Goal: Leave review/rating: Share an evaluation or opinion about a product, service, or content

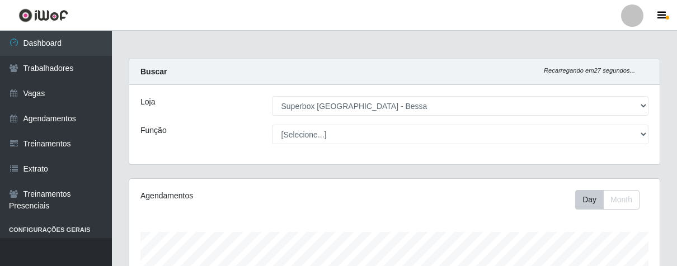
select select "206"
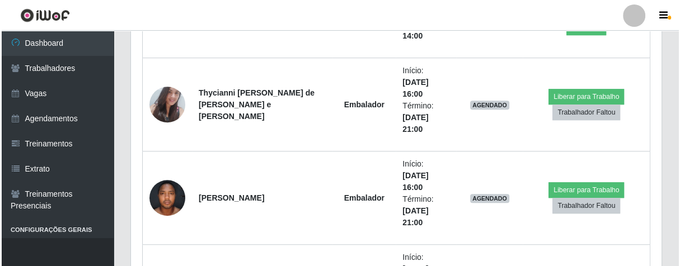
scroll to position [340, 0]
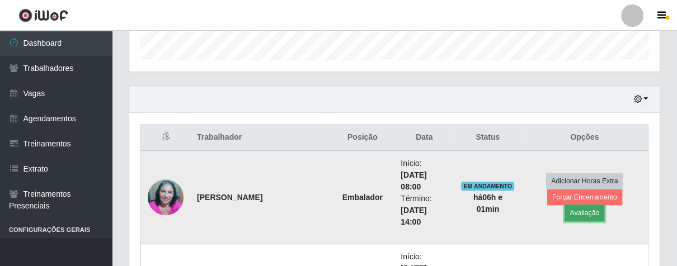
click at [604, 205] on button "Avaliação" at bounding box center [585, 213] width 40 height 16
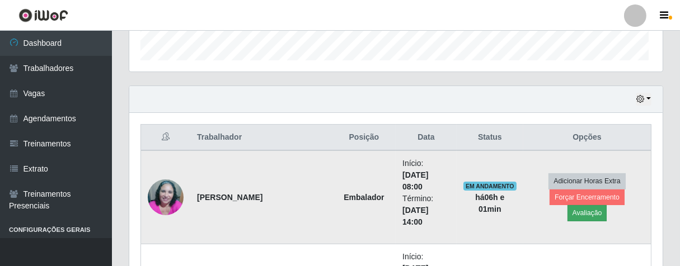
scroll to position [232, 524]
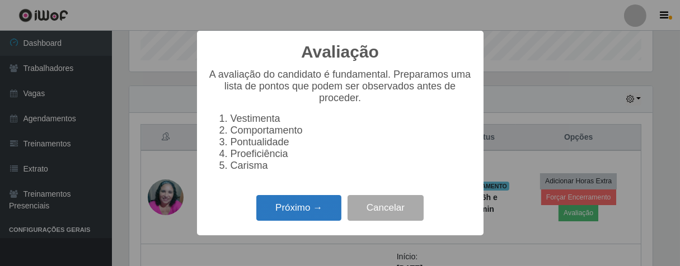
click at [271, 217] on button "Próximo →" at bounding box center [298, 208] width 85 height 26
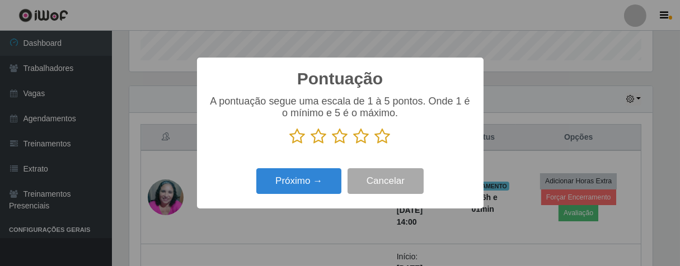
scroll to position [559353, 559062]
click at [378, 140] on icon at bounding box center [383, 136] width 16 height 17
click at [375, 145] on input "radio" at bounding box center [375, 145] width 0 height 0
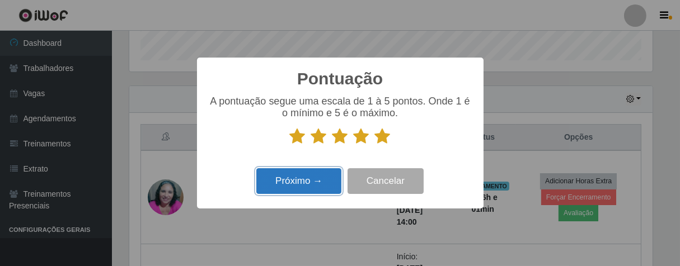
click at [313, 195] on button "Próximo →" at bounding box center [298, 181] width 85 height 26
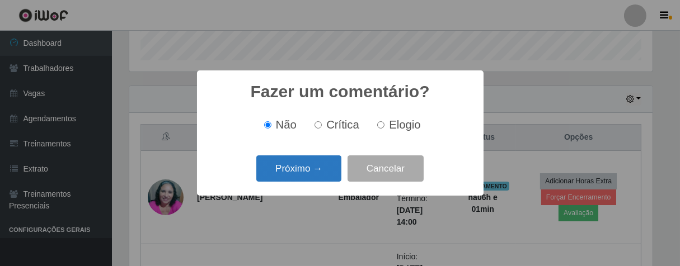
click at [312, 175] on button "Próximo →" at bounding box center [298, 169] width 85 height 26
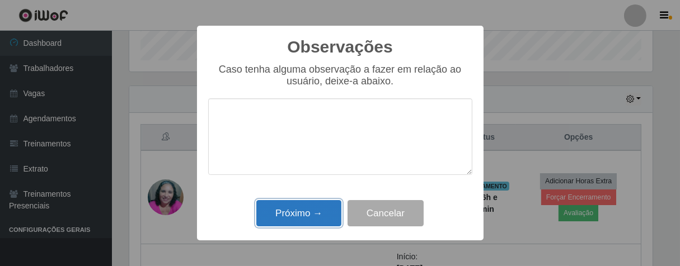
click at [299, 209] on button "Próximo →" at bounding box center [298, 213] width 85 height 26
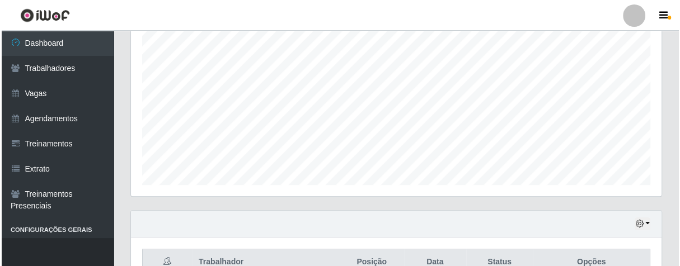
scroll to position [402, 0]
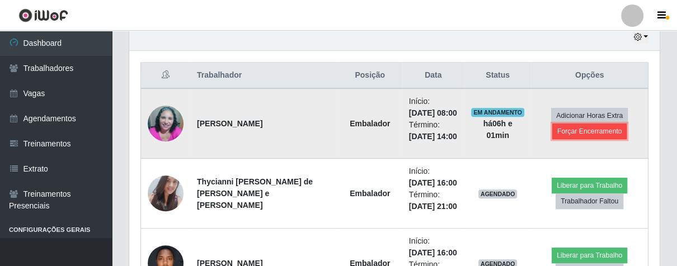
click at [604, 124] on button "Forçar Encerramento" at bounding box center [589, 132] width 75 height 16
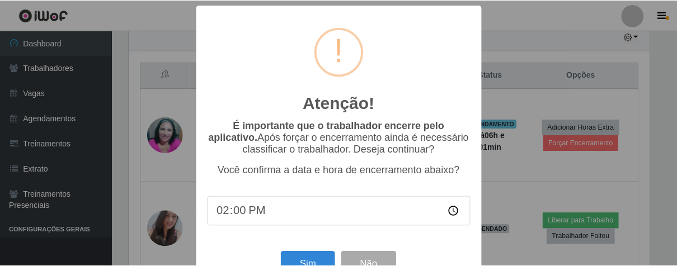
scroll to position [232, 524]
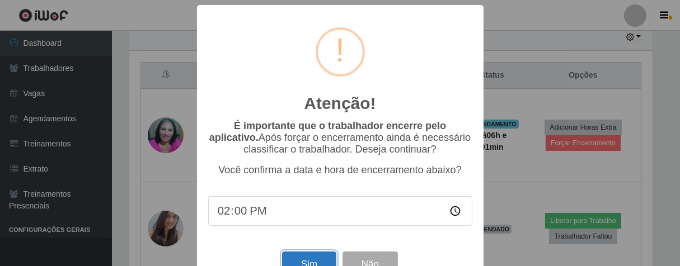
click at [321, 263] on button "Sim" at bounding box center [309, 265] width 54 height 26
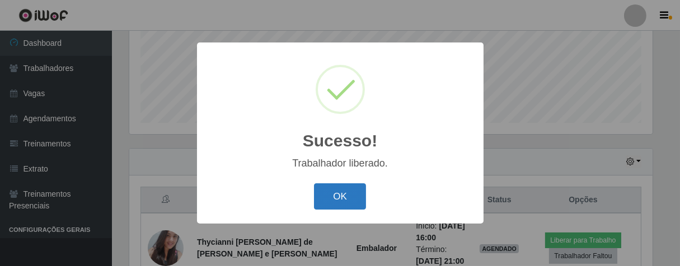
click at [344, 208] on button "OK" at bounding box center [340, 197] width 52 height 26
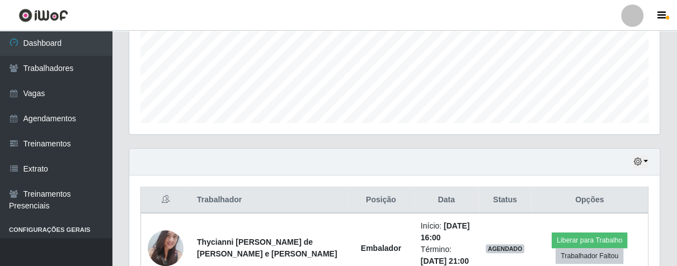
scroll to position [232, 530]
